Goal: Task Accomplishment & Management: Complete application form

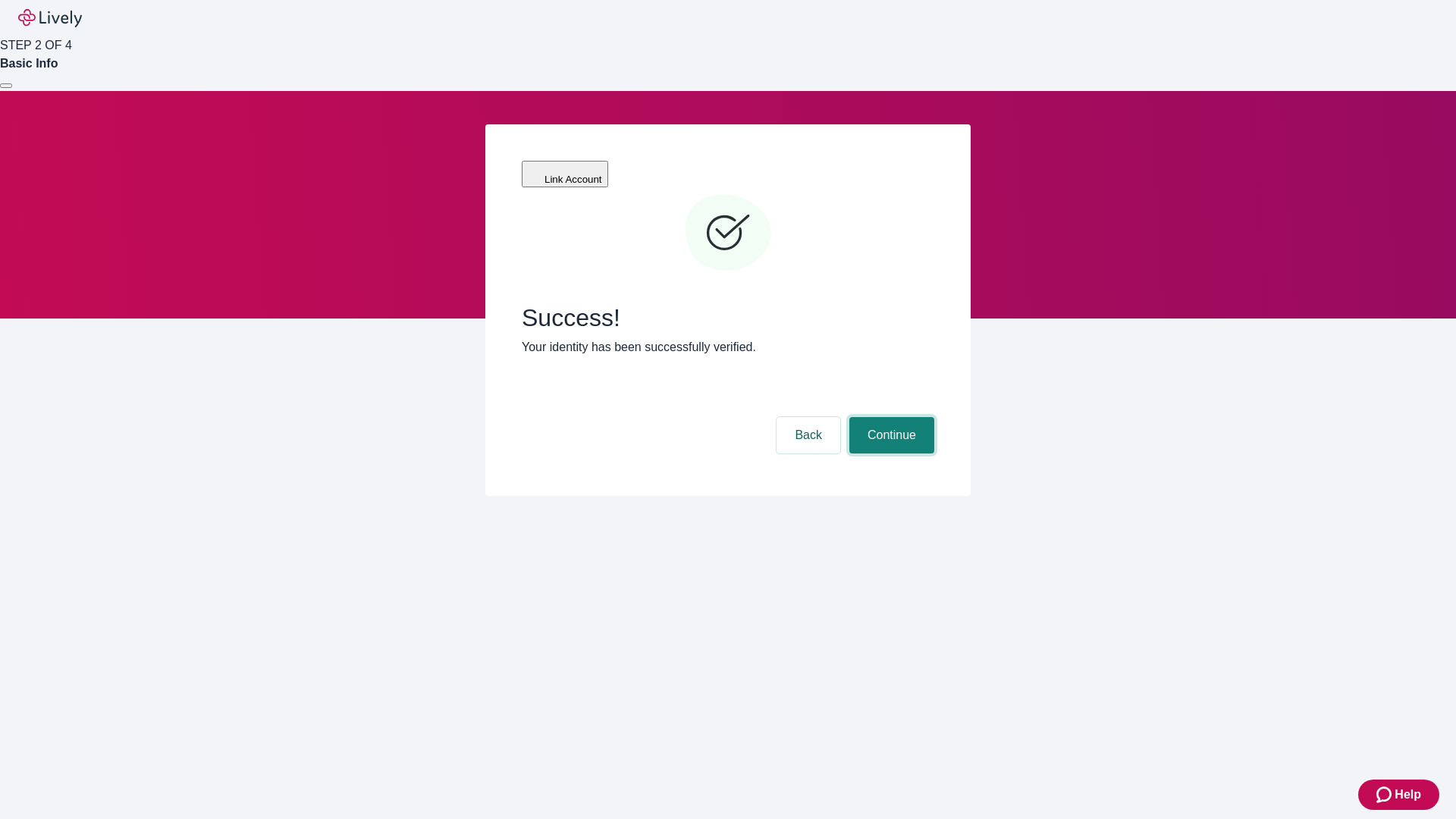
click at [889, 417] on button "Continue" at bounding box center [891, 436] width 85 height 36
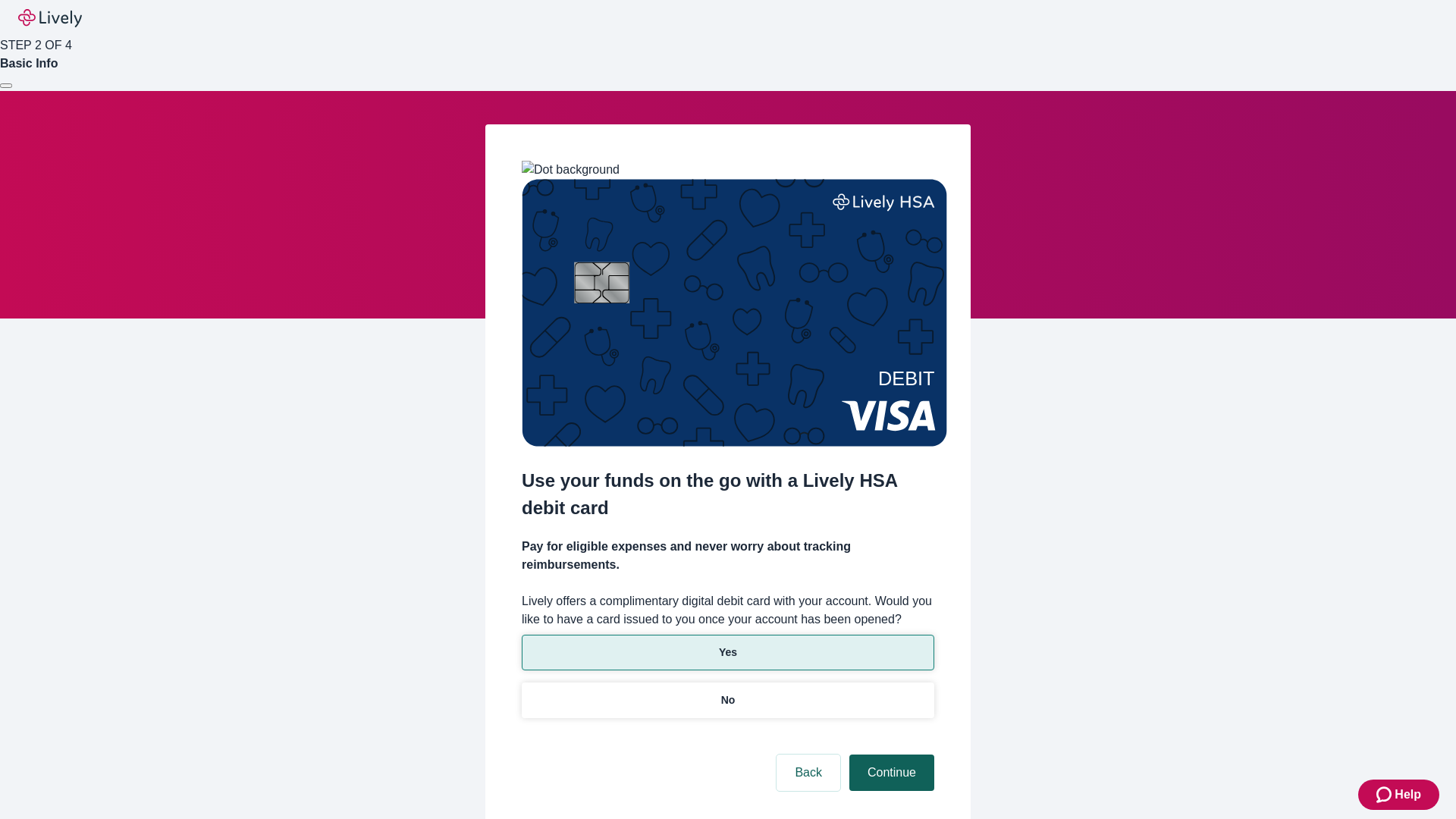
click at [727, 645] on p "Yes" at bounding box center [728, 653] width 18 height 16
click at [889, 754] on button "Continue" at bounding box center [891, 773] width 85 height 36
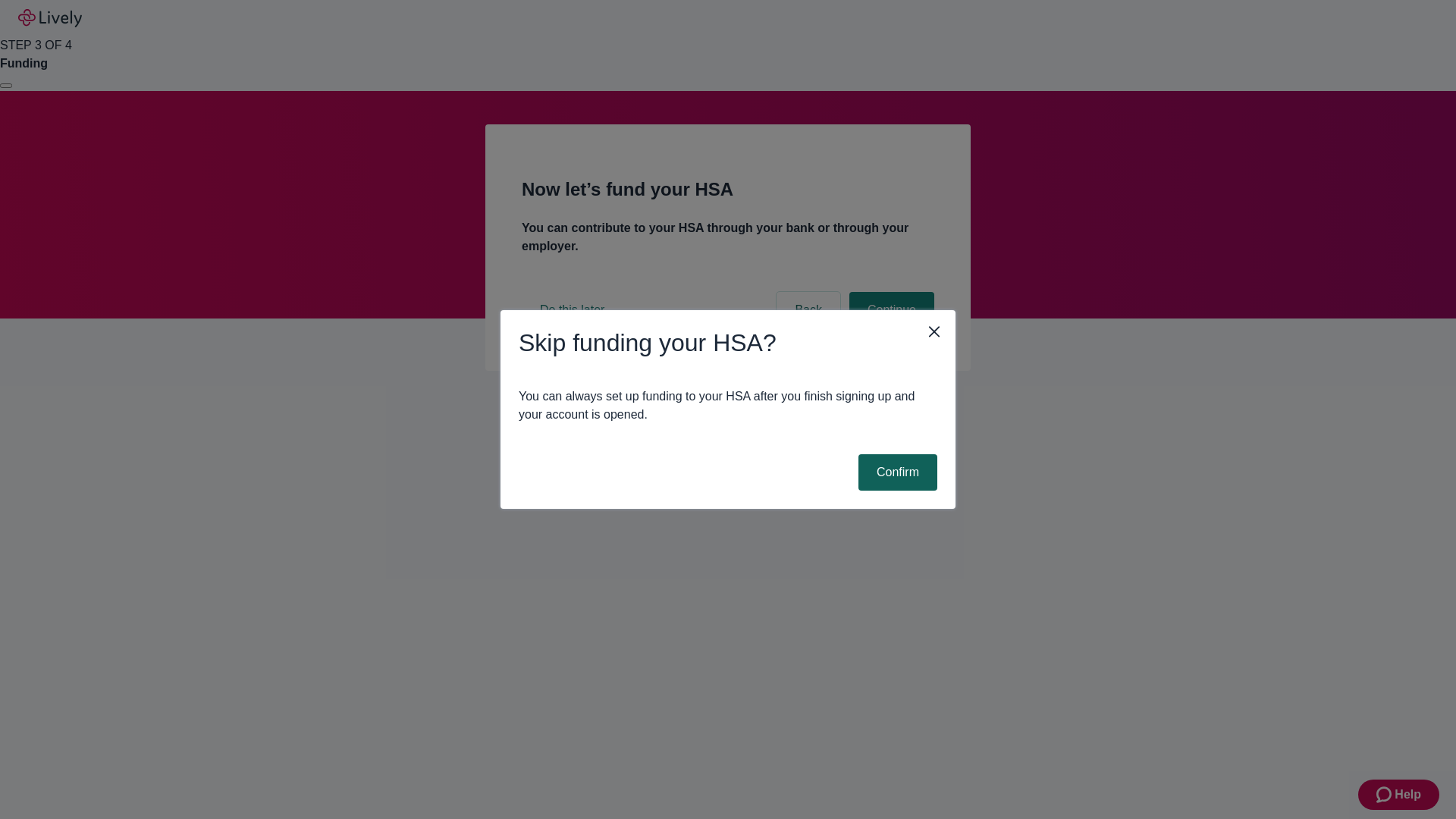
click at [896, 473] on button "Confirm" at bounding box center [897, 473] width 79 height 36
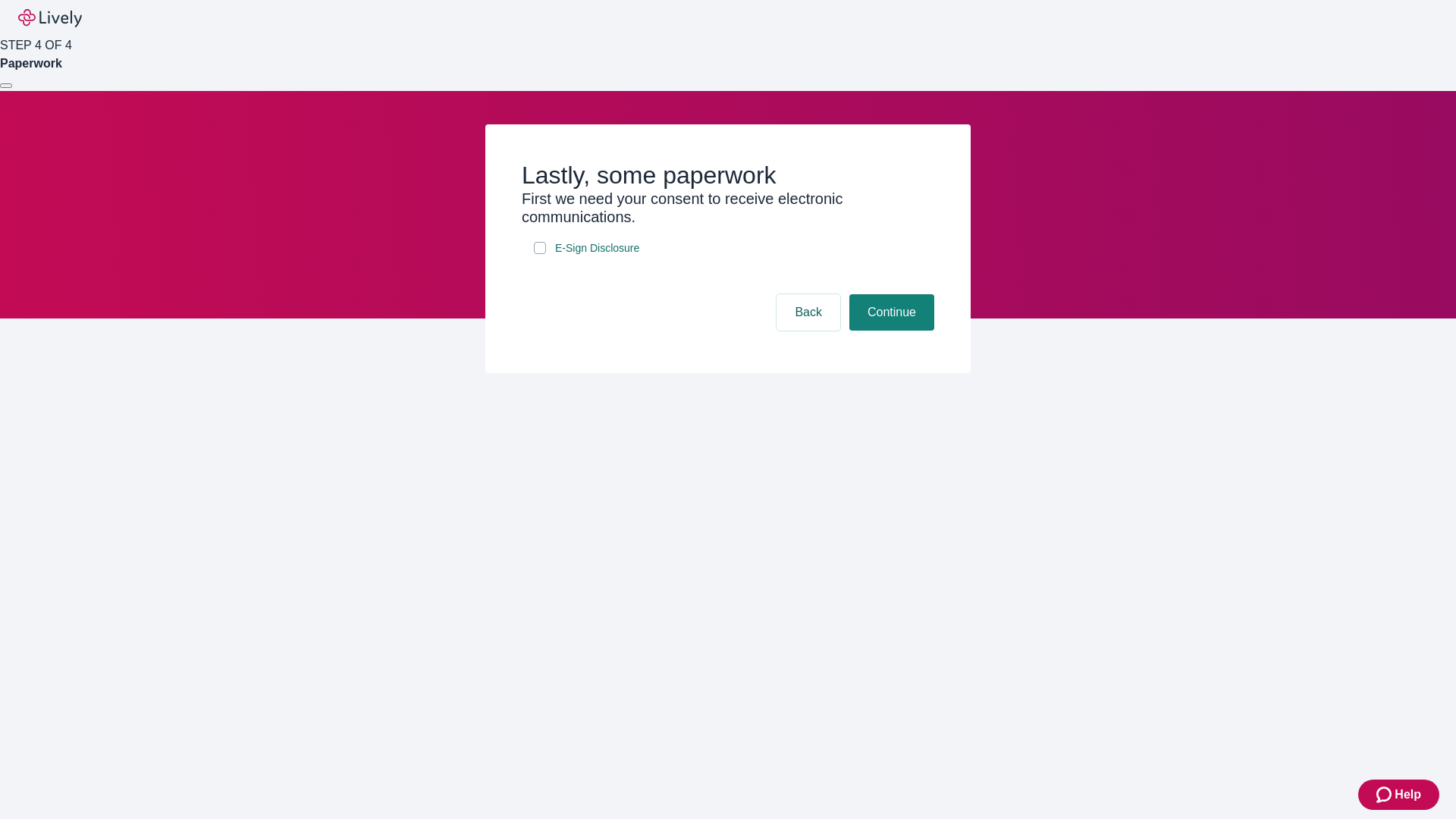
click at [540, 254] on input "E-Sign Disclosure" at bounding box center [540, 248] width 12 height 12
checkbox input "true"
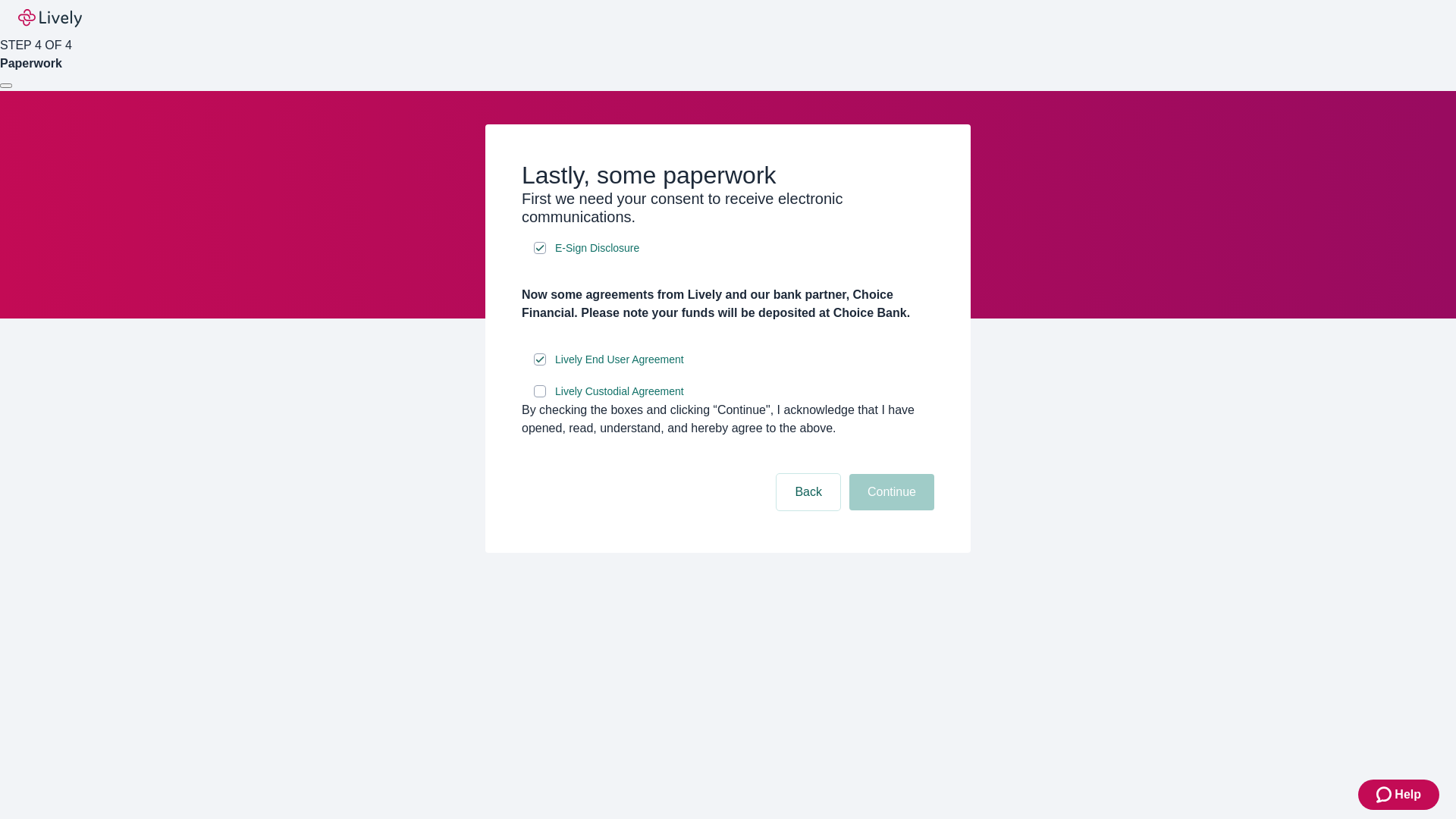
click at [540, 397] on input "Lively Custodial Agreement" at bounding box center [540, 391] width 12 height 12
checkbox input "true"
click at [889, 510] on button "Continue" at bounding box center [891, 493] width 85 height 36
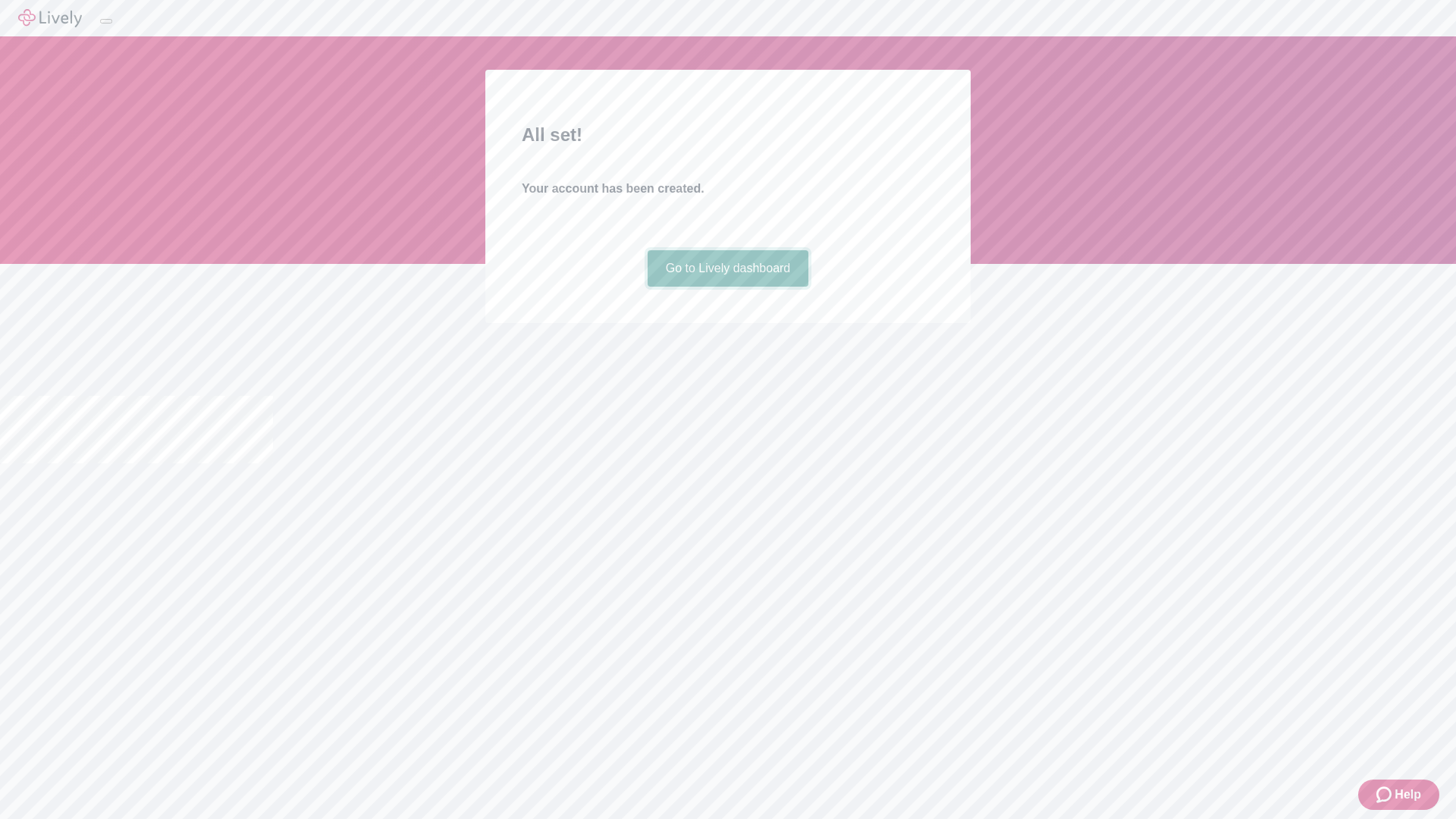
click at [727, 287] on link "Go to Lively dashboard" at bounding box center [728, 268] width 161 height 36
